Goal: Information Seeking & Learning: Understand process/instructions

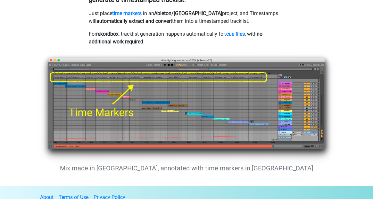
scroll to position [498, 0]
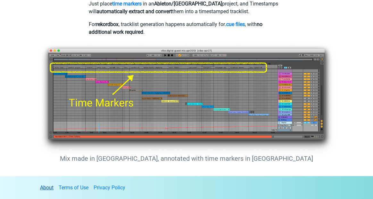
click at [49, 189] on link "About" at bounding box center [46, 187] width 13 height 6
click at [73, 187] on link "Terms of Use" at bounding box center [74, 187] width 30 height 6
click at [102, 186] on link "Privacy Policy" at bounding box center [110, 187] width 32 height 6
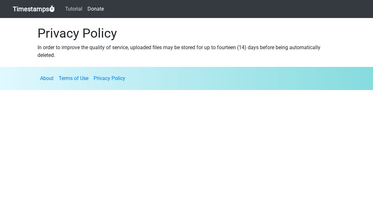
click at [78, 14] on link "Tutorial" at bounding box center [74, 9] width 22 height 13
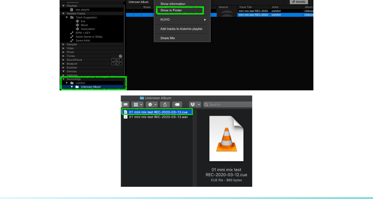
scroll to position [629, 0]
